Goal: Task Accomplishment & Management: Manage account settings

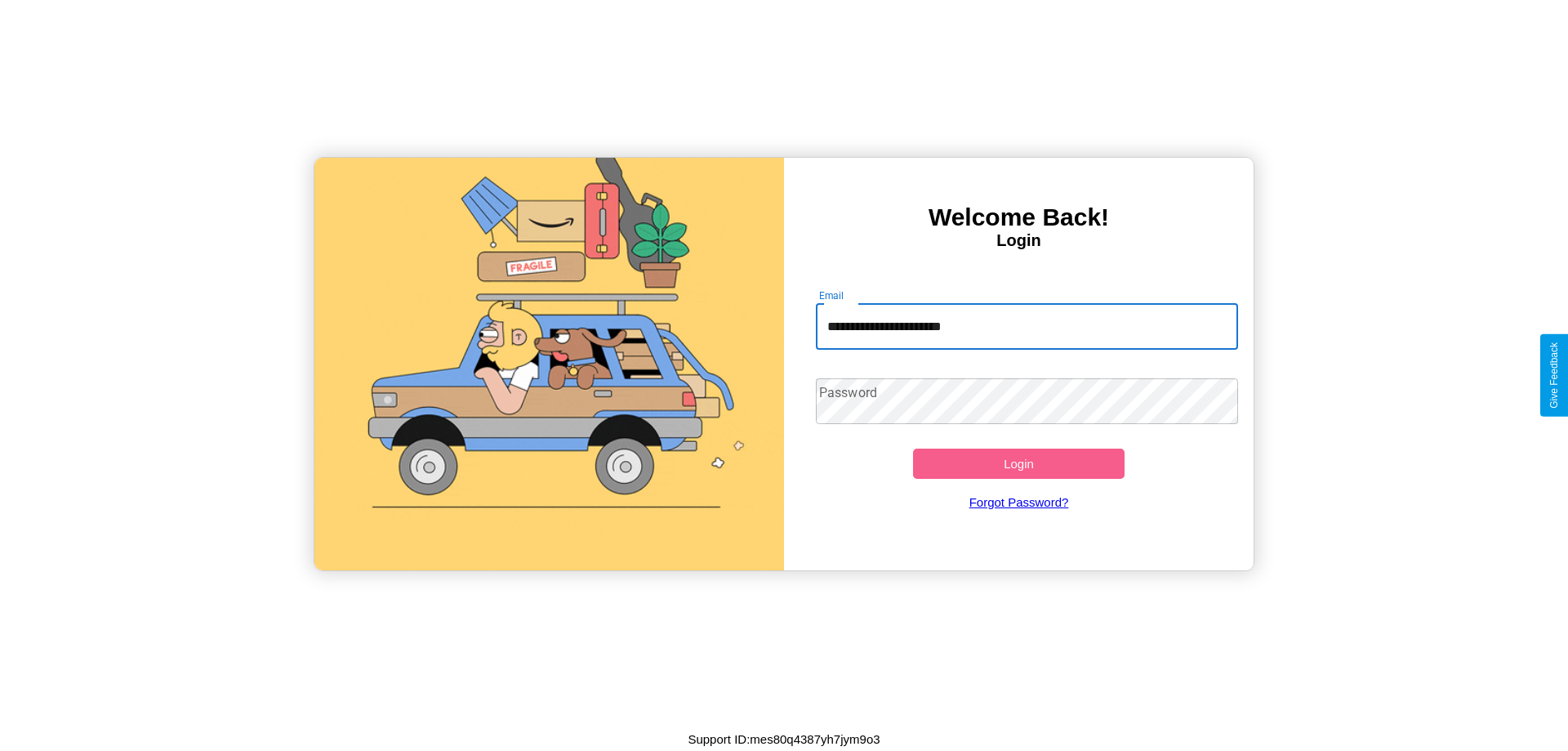
type input "**********"
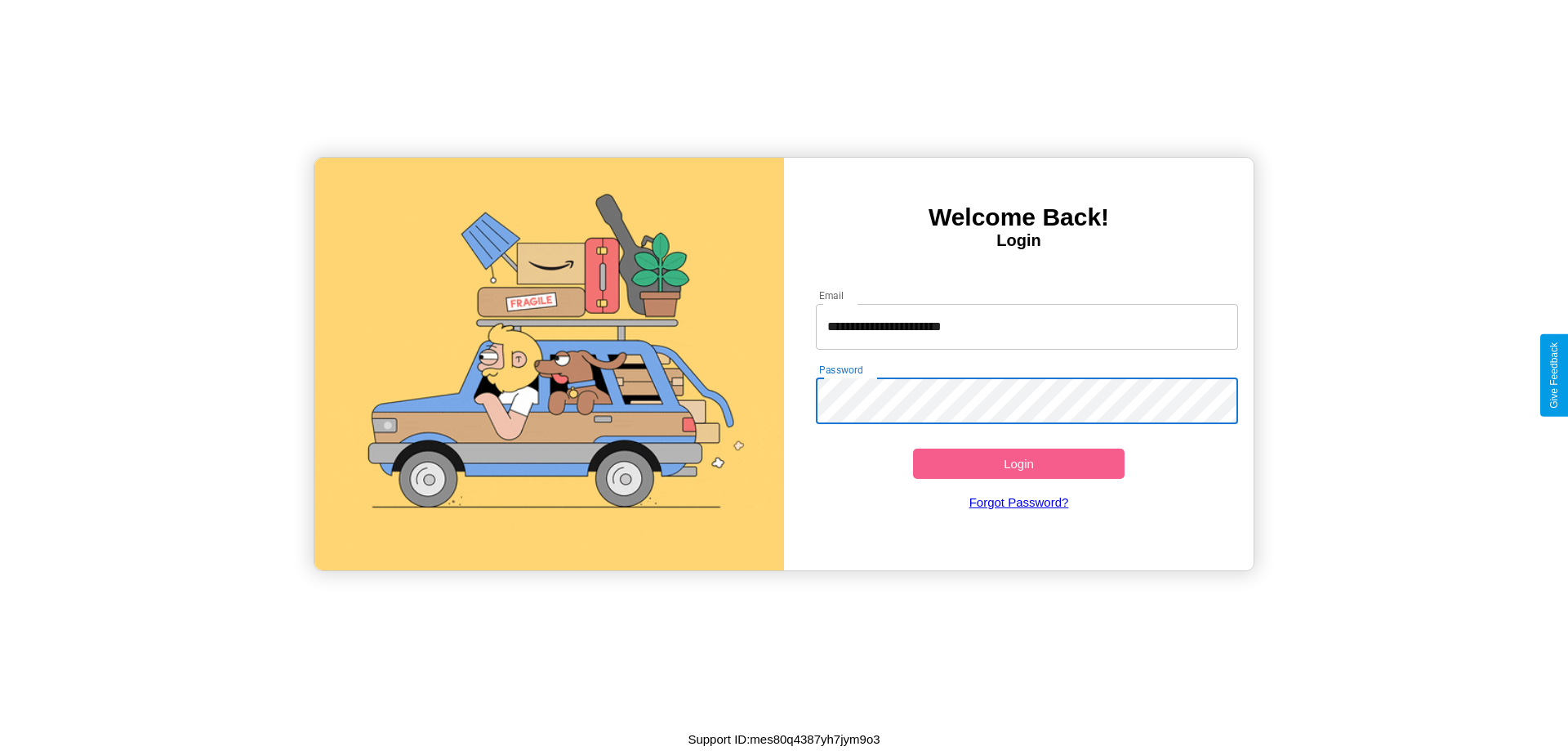
click at [1018, 463] on button "Login" at bounding box center [1018, 463] width 212 height 30
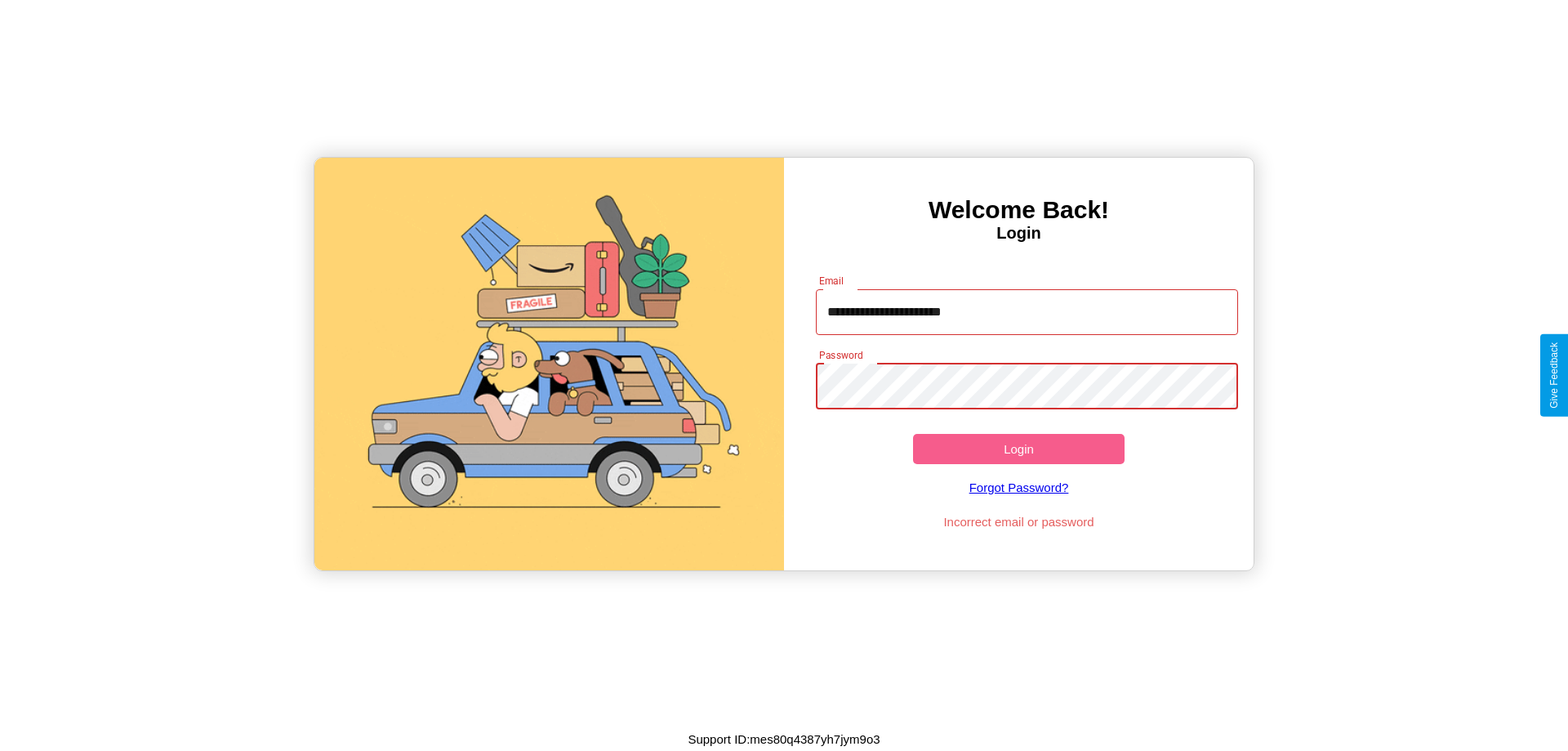
click at [1018, 448] on button "Login" at bounding box center [1018, 448] width 212 height 30
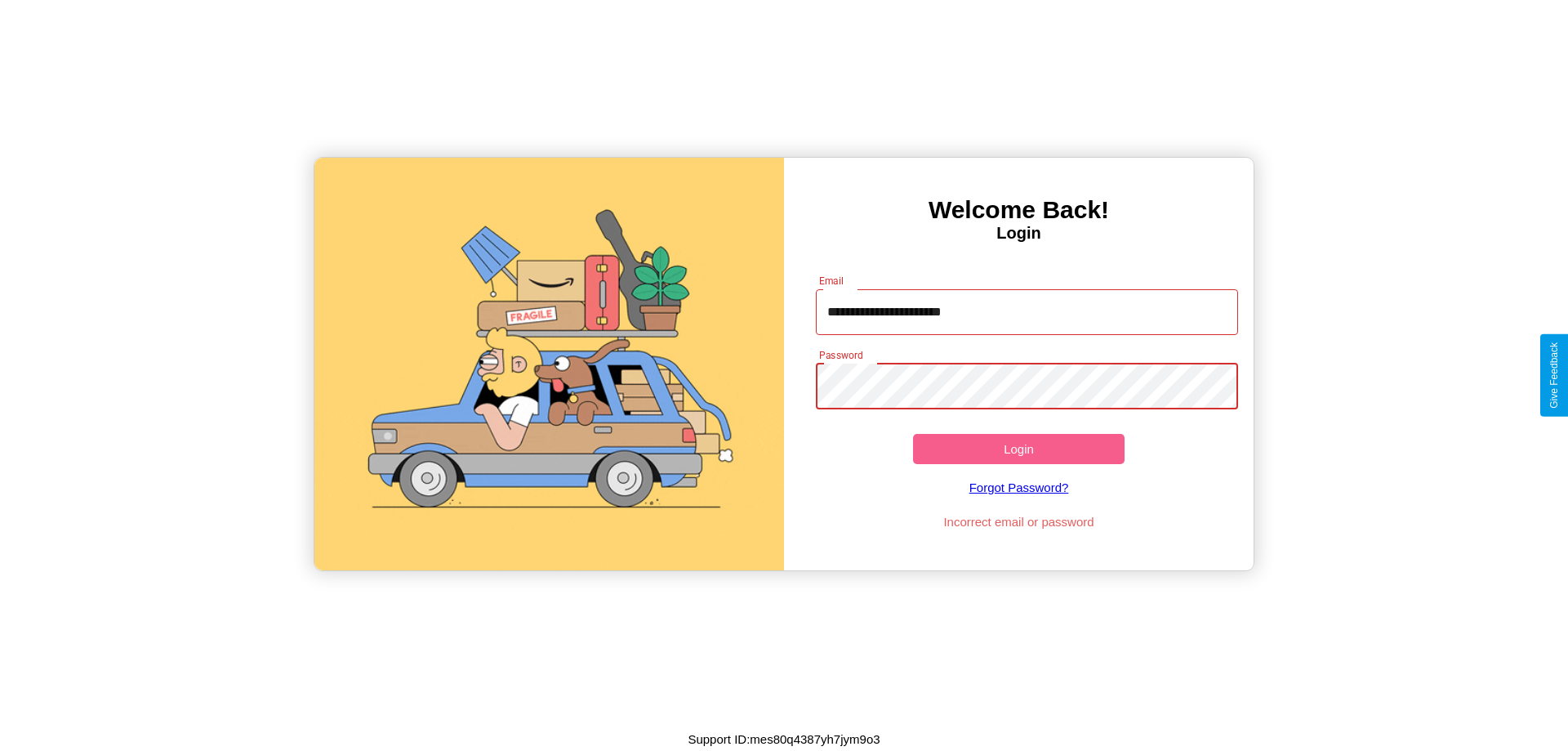
click at [1018, 448] on button "Login" at bounding box center [1018, 448] width 212 height 30
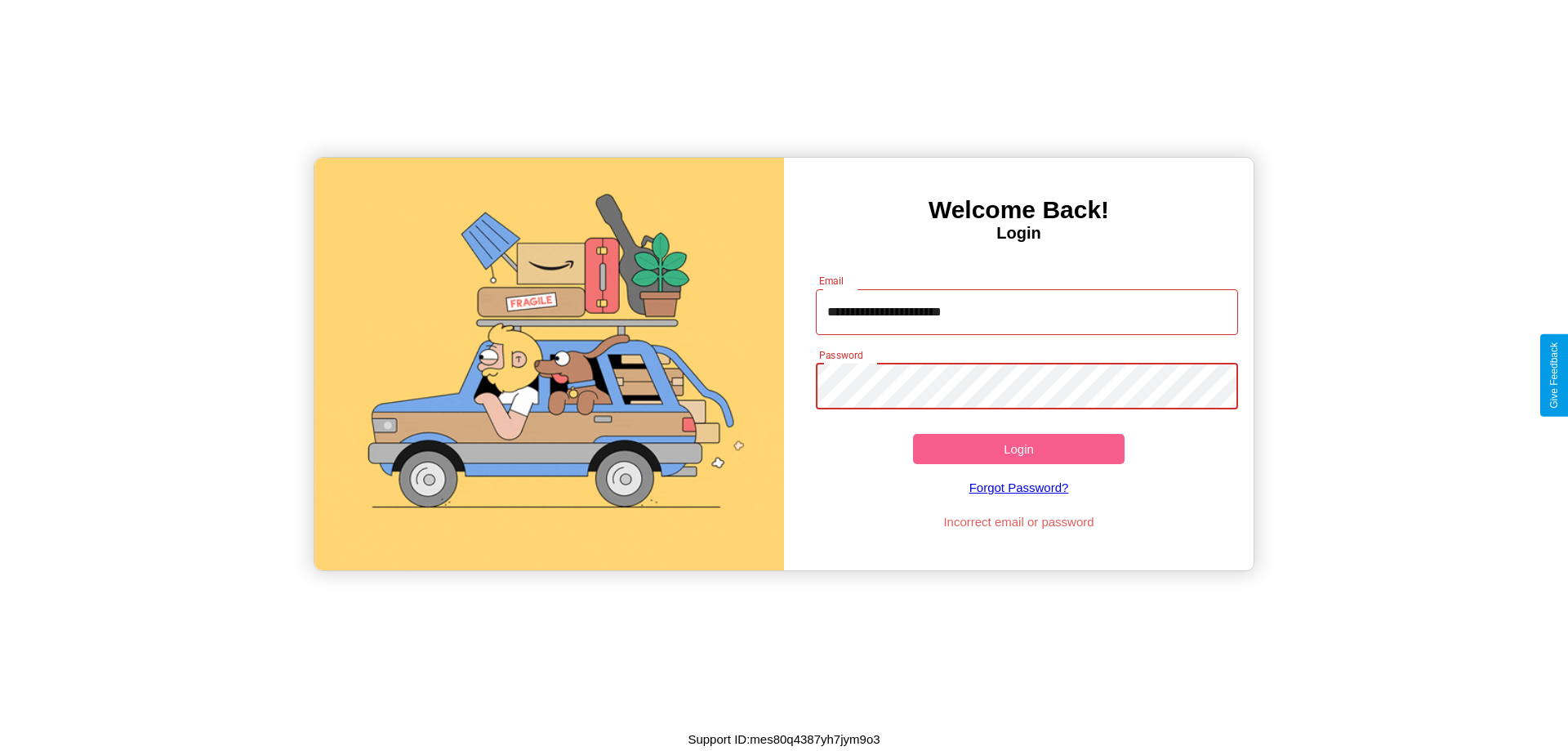
click at [1018, 448] on button "Login" at bounding box center [1018, 448] width 212 height 30
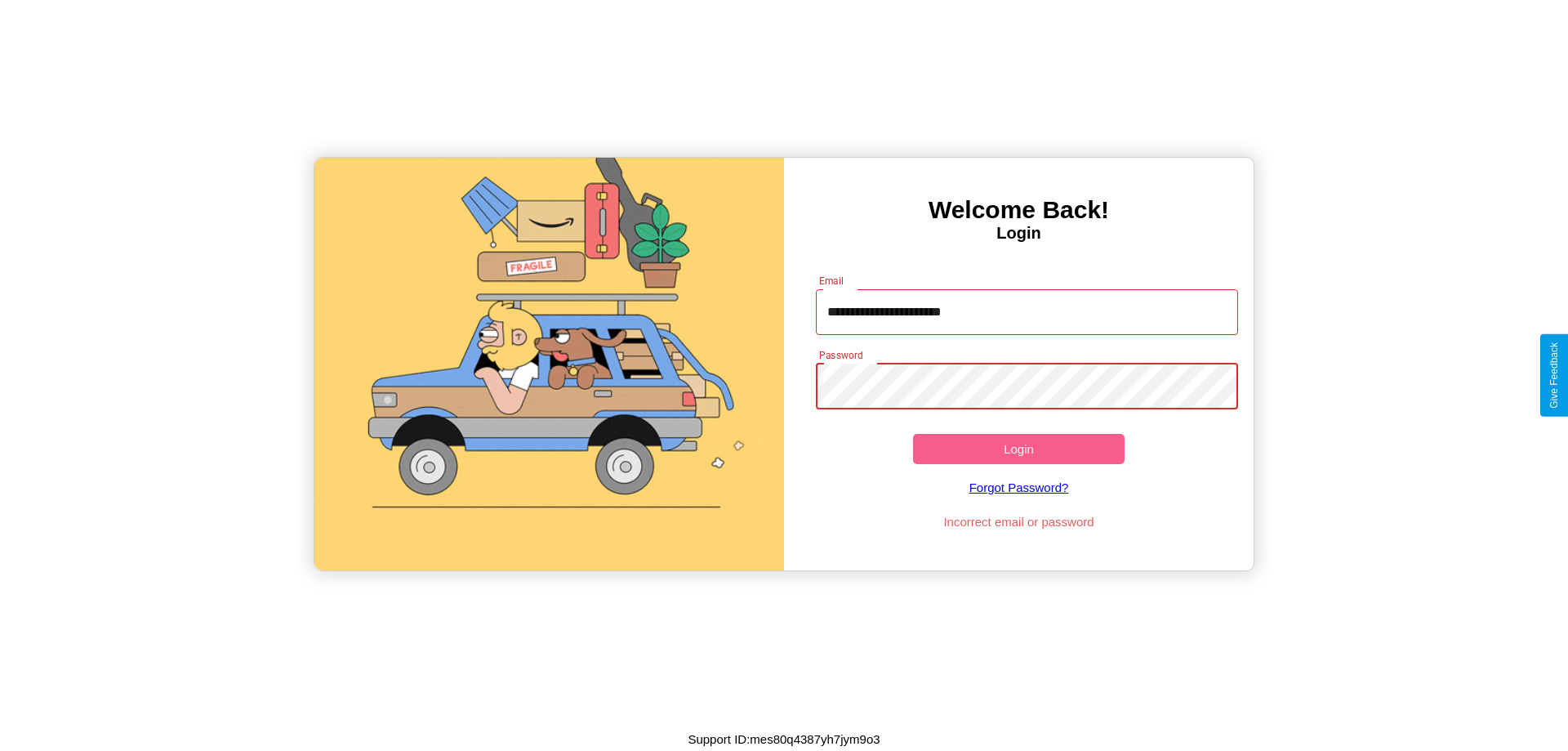
click at [1018, 448] on button "Login" at bounding box center [1018, 448] width 212 height 30
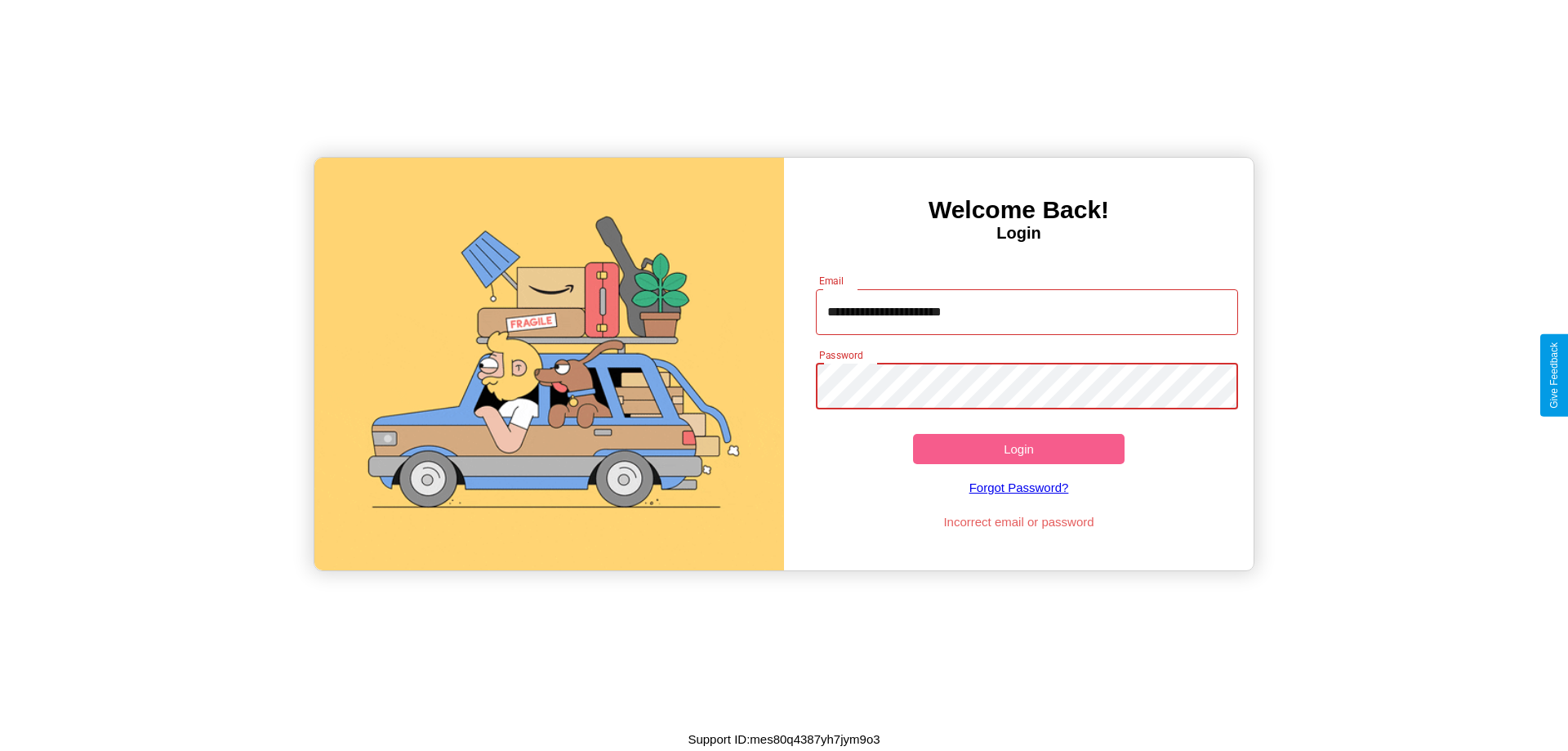
click at [1018, 448] on button "Login" at bounding box center [1018, 448] width 212 height 30
